Goal: Task Accomplishment & Management: Use online tool/utility

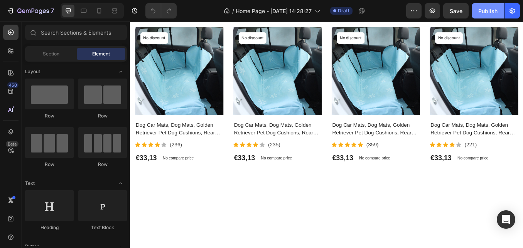
scroll to position [159, 0]
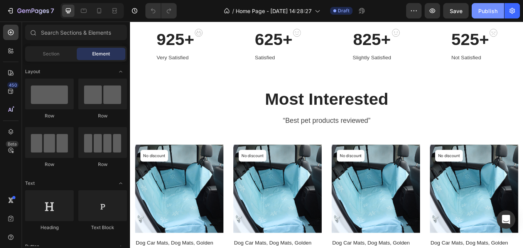
click at [488, 13] on div "Publish" at bounding box center [487, 11] width 19 height 8
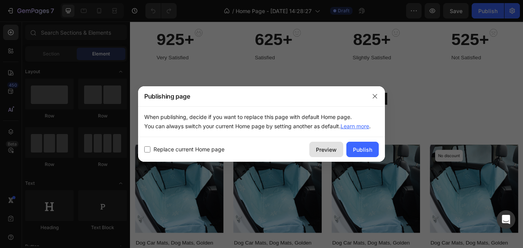
click at [318, 151] on div "Preview" at bounding box center [326, 150] width 21 height 8
click at [377, 97] on icon "button" at bounding box center [375, 96] width 6 height 6
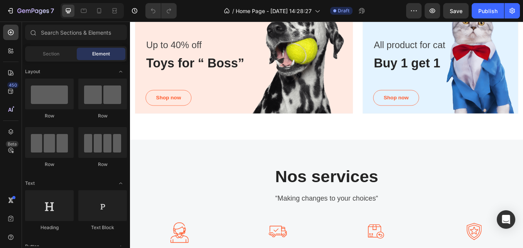
scroll to position [622, 0]
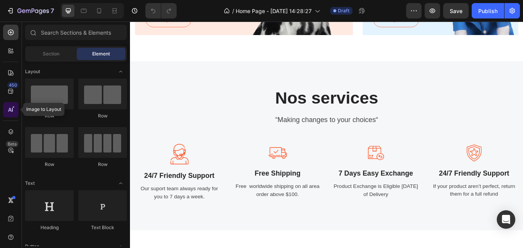
click at [13, 114] on div at bounding box center [10, 109] width 15 height 15
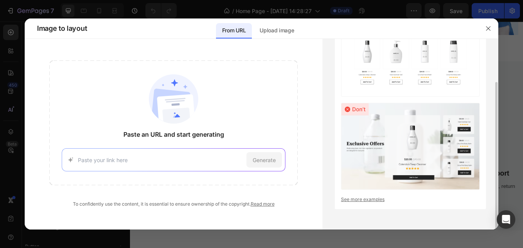
scroll to position [0, 0]
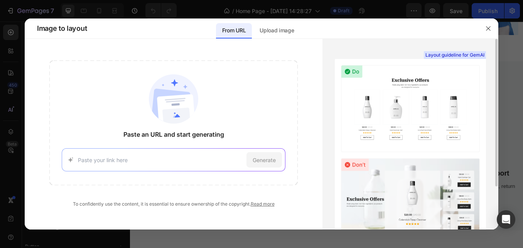
click at [119, 159] on input at bounding box center [160, 160] width 165 height 8
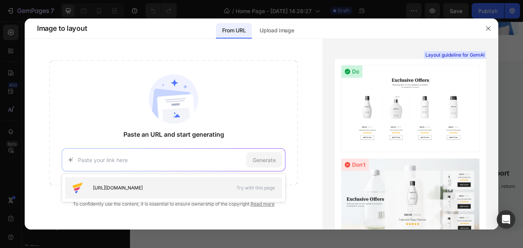
click at [143, 188] on span "[URL][DOMAIN_NAME]" at bounding box center [118, 188] width 50 height 7
type input "[URL][DOMAIN_NAME]"
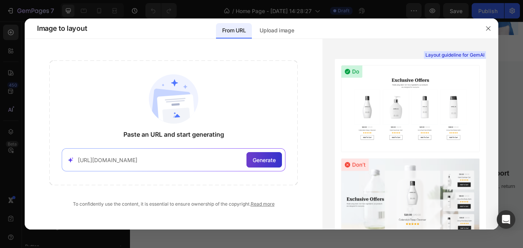
click at [266, 161] on span "Generate" at bounding box center [263, 160] width 23 height 8
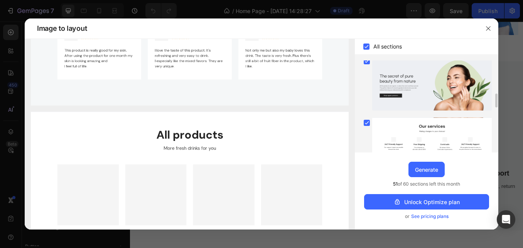
scroll to position [163, 0]
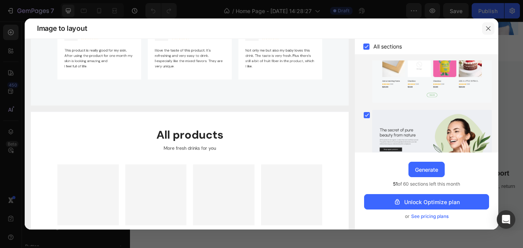
click at [490, 28] on icon "button" at bounding box center [488, 28] width 6 height 6
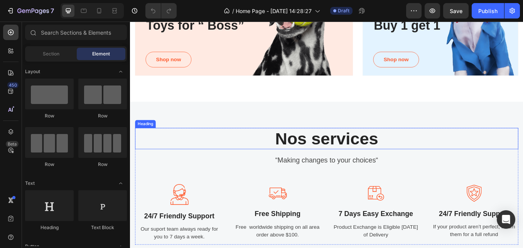
scroll to position [437, 0]
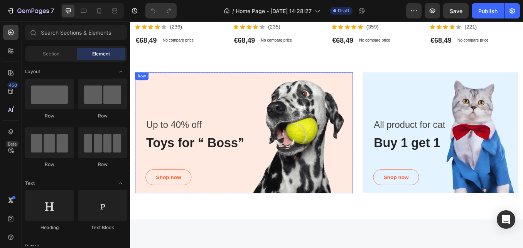
click at [293, 121] on div "Up to 40% off Text block Toys for “ Boss” Heading Shop now Button Row" at bounding box center [264, 154] width 256 height 146
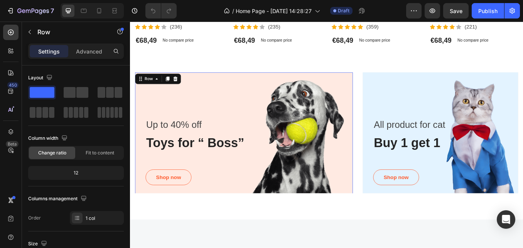
click at [259, 100] on div "Up to 40% off Text block Toys for “ Boss” Heading Shop now Button Row 0" at bounding box center [264, 154] width 256 height 146
click at [260, 220] on div "Up to 40% off Text block Toys for “ Boss” Heading Shop now Button Row 0" at bounding box center [264, 154] width 256 height 146
click at [281, 179] on div "Up to 40% off Text block Toys for “ Boss” Heading Shop now Button" at bounding box center [270, 178] width 244 height 86
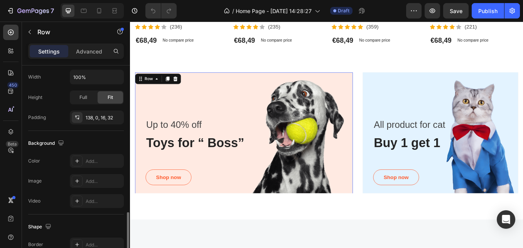
scroll to position [266, 0]
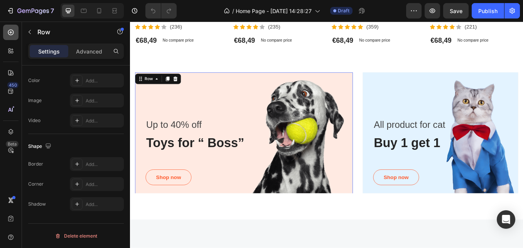
click at [11, 36] on icon at bounding box center [11, 33] width 8 height 8
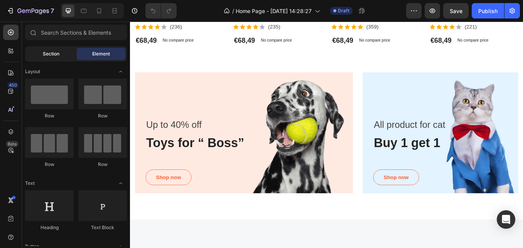
click at [52, 56] on span "Section" at bounding box center [51, 53] width 17 height 7
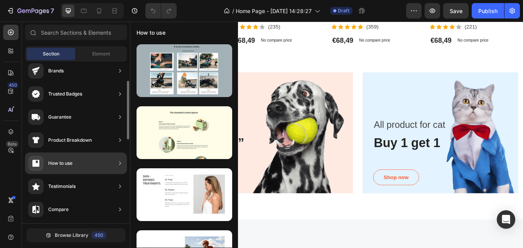
scroll to position [0, 0]
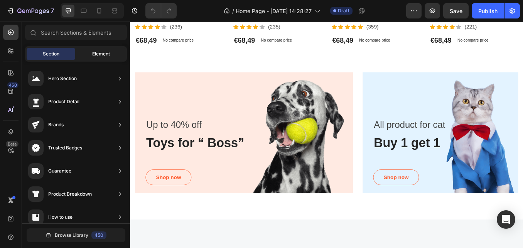
click at [104, 55] on span "Element" at bounding box center [101, 53] width 18 height 7
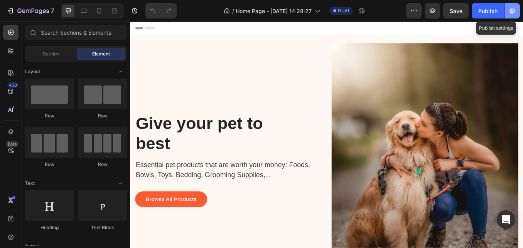
click at [512, 14] on icon "button" at bounding box center [512, 11] width 8 height 8
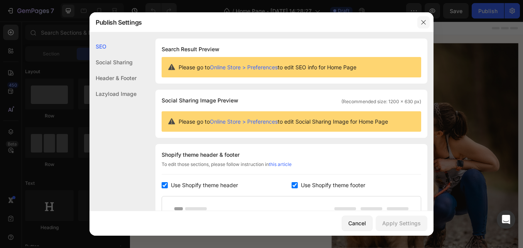
click at [423, 21] on icon "button" at bounding box center [423, 22] width 6 height 6
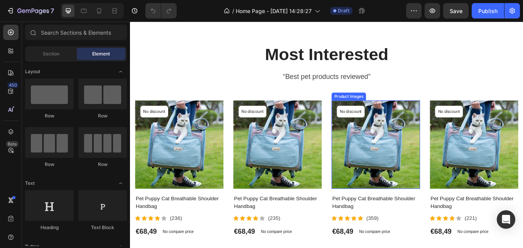
scroll to position [463, 0]
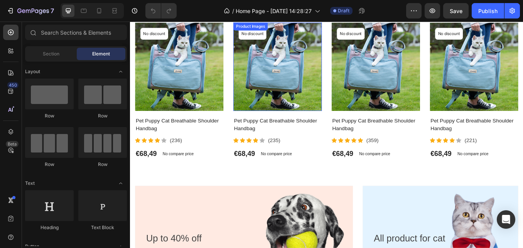
click at [279, 97] on img at bounding box center [303, 75] width 104 height 104
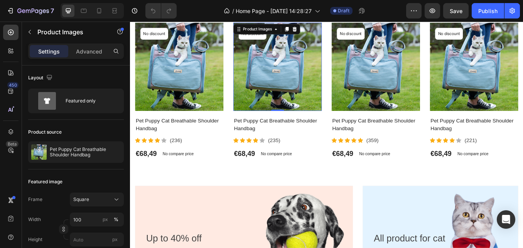
click at [279, 97] on img at bounding box center [303, 75] width 104 height 104
click at [289, 96] on img at bounding box center [303, 75] width 104 height 104
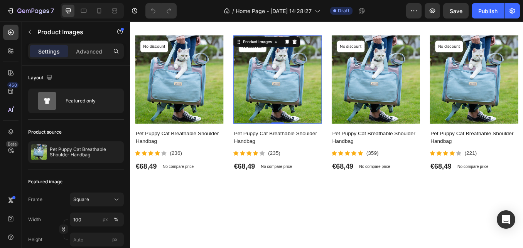
scroll to position [231, 0]
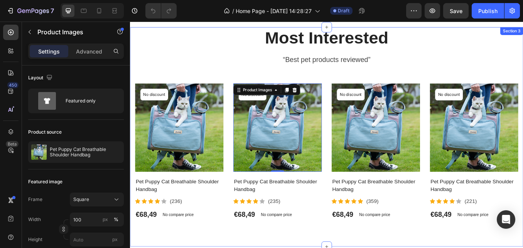
click at [226, 87] on div "Most Interested Heading “Best pet products reviewed” Text block Row Product Ima…" at bounding box center [361, 142] width 451 height 228
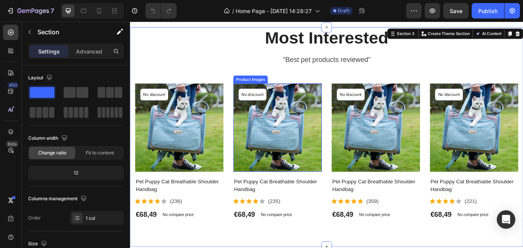
click at [257, 148] on img at bounding box center [303, 146] width 104 height 104
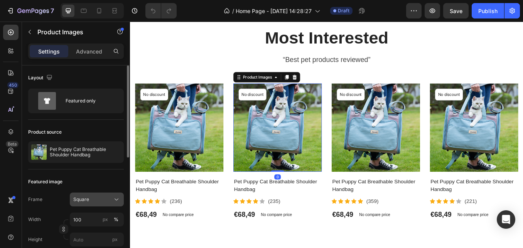
click at [116, 200] on icon at bounding box center [117, 200] width 8 height 8
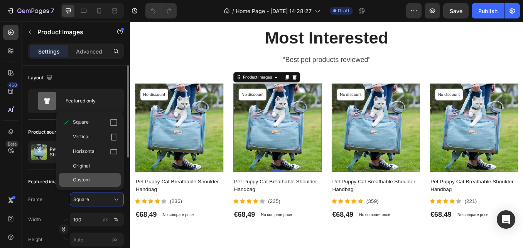
click at [81, 179] on span "Custom" at bounding box center [81, 180] width 17 height 7
click at [81, 166] on div "Product source Pet Puppy Cat Breathable Shoulder Handbag" at bounding box center [76, 145] width 96 height 50
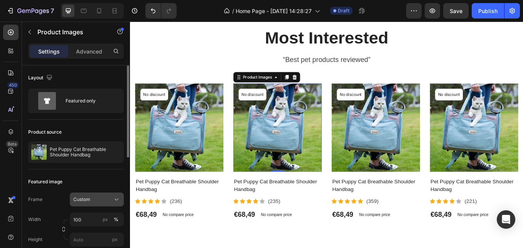
click at [93, 199] on div "Custom" at bounding box center [92, 199] width 38 height 7
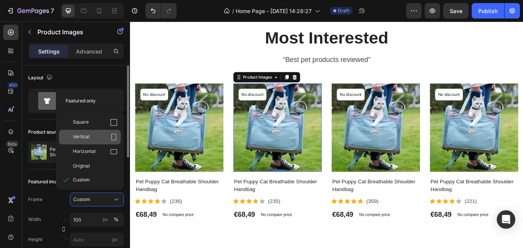
click at [77, 138] on span "Vertical" at bounding box center [81, 137] width 17 height 8
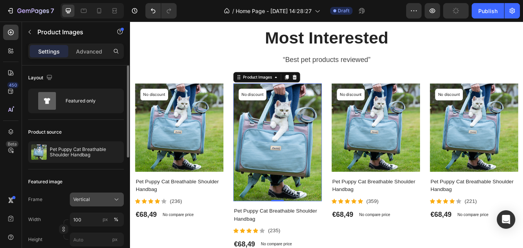
click at [114, 201] on icon at bounding box center [117, 200] width 8 height 8
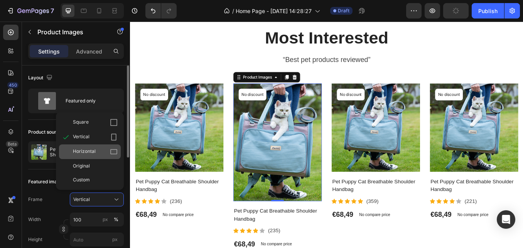
click at [89, 151] on span "Horizontal" at bounding box center [84, 152] width 23 height 8
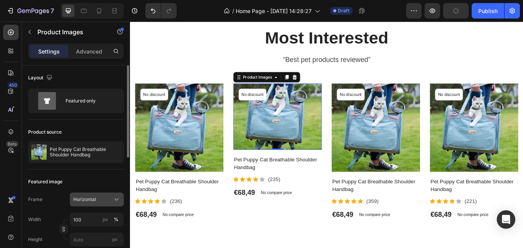
click at [110, 199] on div "Horizontal" at bounding box center [92, 199] width 38 height 7
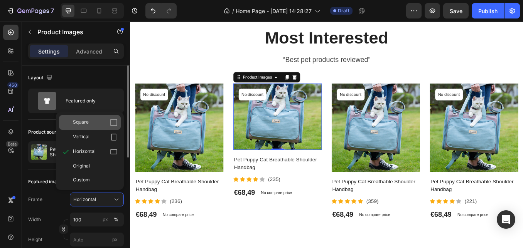
click at [113, 123] on icon at bounding box center [114, 123] width 8 height 8
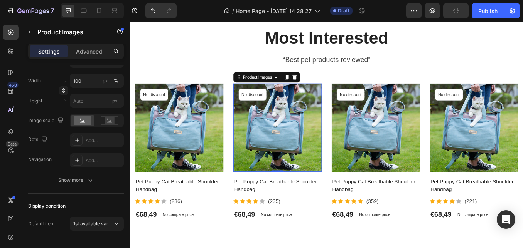
scroll to position [249, 0]
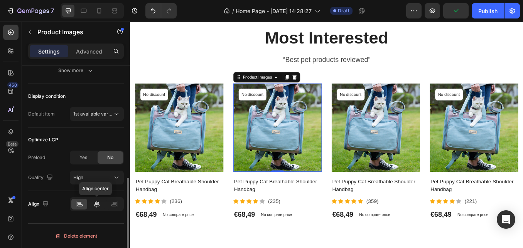
click at [97, 204] on icon at bounding box center [96, 204] width 5 height 7
click at [76, 204] on icon at bounding box center [80, 204] width 8 height 8
click at [9, 133] on icon at bounding box center [10, 131] width 5 height 5
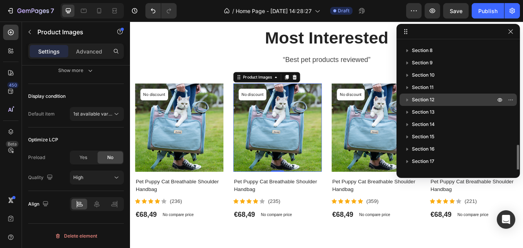
scroll to position [329, 0]
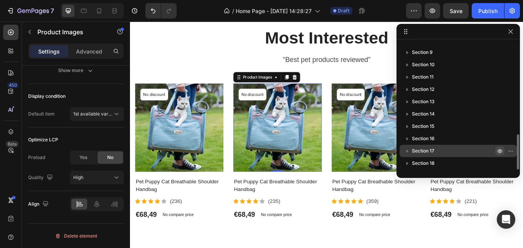
click at [502, 151] on icon "button" at bounding box center [499, 151] width 6 height 6
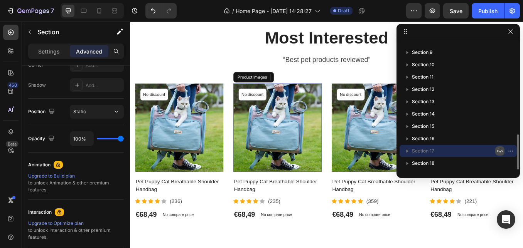
scroll to position [0, 0]
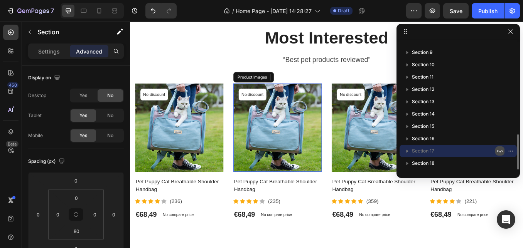
click at [501, 152] on icon "button" at bounding box center [499, 151] width 6 height 6
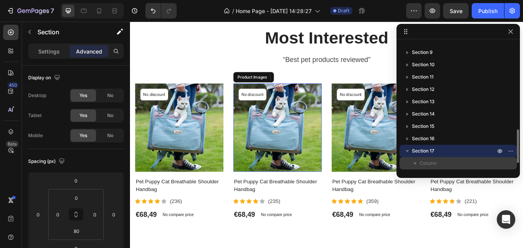
scroll to position [354, 0]
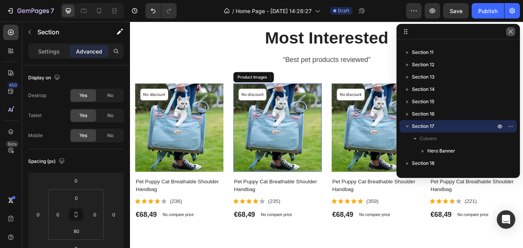
click at [511, 33] on icon "button" at bounding box center [510, 32] width 6 height 6
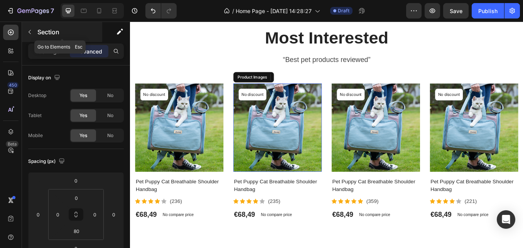
click at [27, 34] on icon "button" at bounding box center [30, 32] width 6 height 6
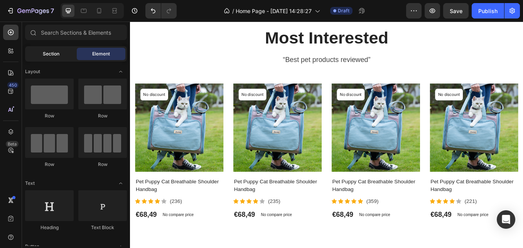
click at [45, 56] on span "Section" at bounding box center [51, 53] width 17 height 7
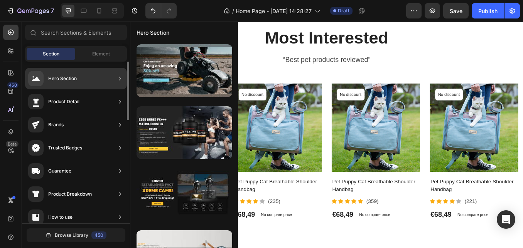
click at [67, 80] on div "Hero Section" at bounding box center [62, 79] width 29 height 8
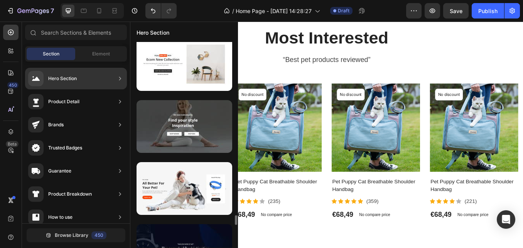
scroll to position [3698, 0]
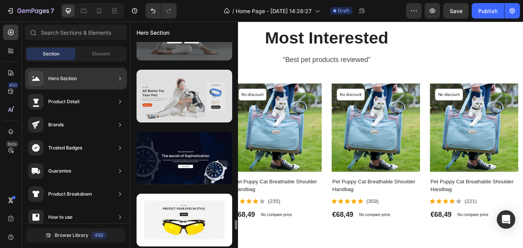
click at [165, 81] on div at bounding box center [184, 96] width 96 height 53
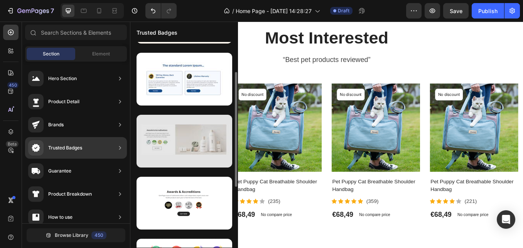
scroll to position [100, 0]
